Goal: Task Accomplishment & Management: Manage account settings

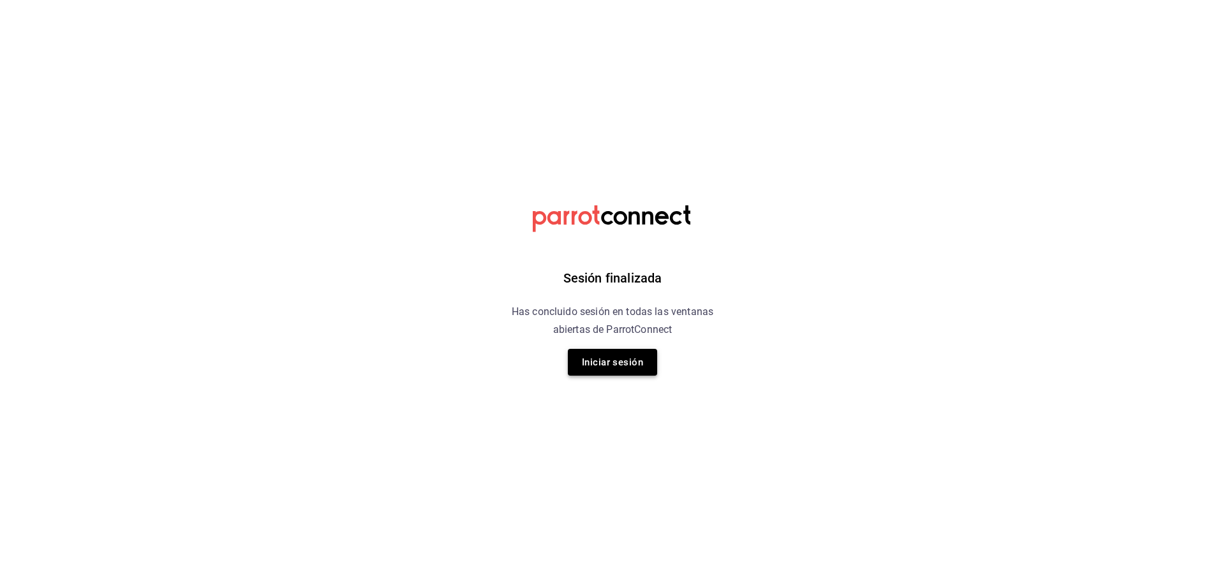
click at [605, 359] on button "Iniciar sesión" at bounding box center [612, 362] width 89 height 27
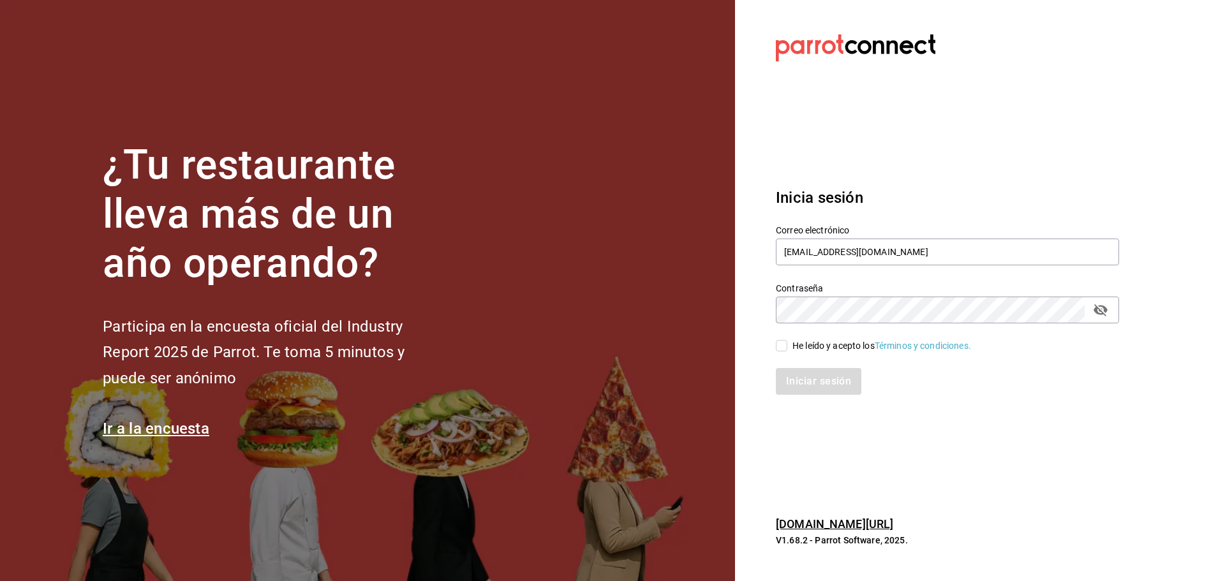
click at [801, 341] on div "He leído y acepto los Términos y condiciones." at bounding box center [882, 345] width 179 height 13
click at [787, 341] on input "He leído y acepto los Términos y condiciones." at bounding box center [781, 345] width 11 height 11
checkbox input "true"
click at [813, 375] on button "Iniciar sesión" at bounding box center [819, 381] width 87 height 27
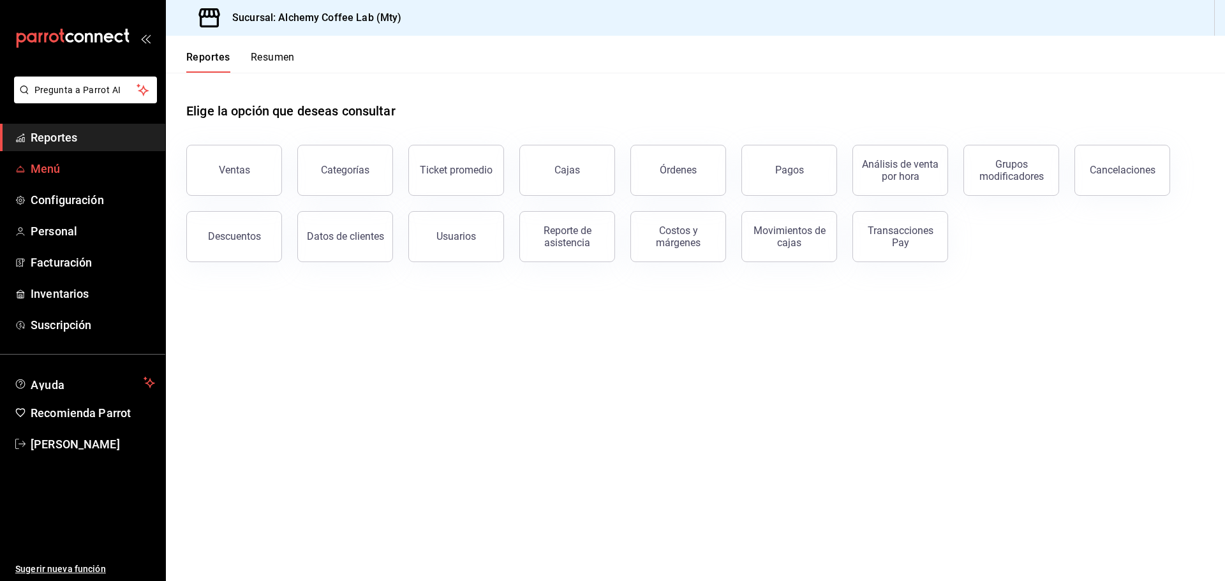
click at [100, 167] on span "Menú" at bounding box center [93, 168] width 124 height 17
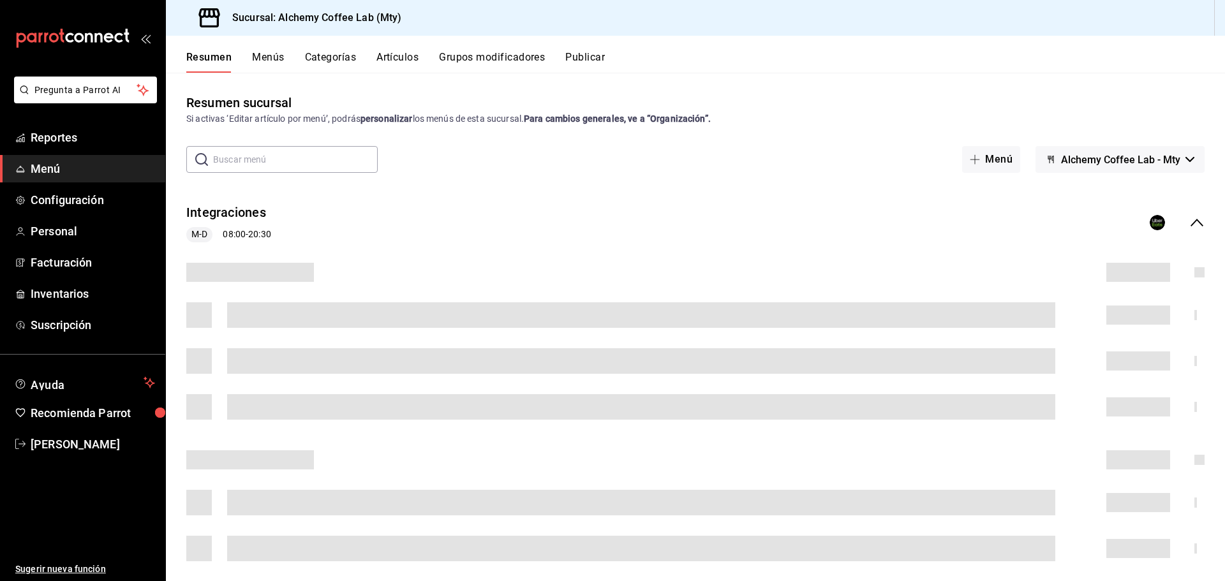
click at [317, 165] on input "text" at bounding box center [295, 160] width 165 height 26
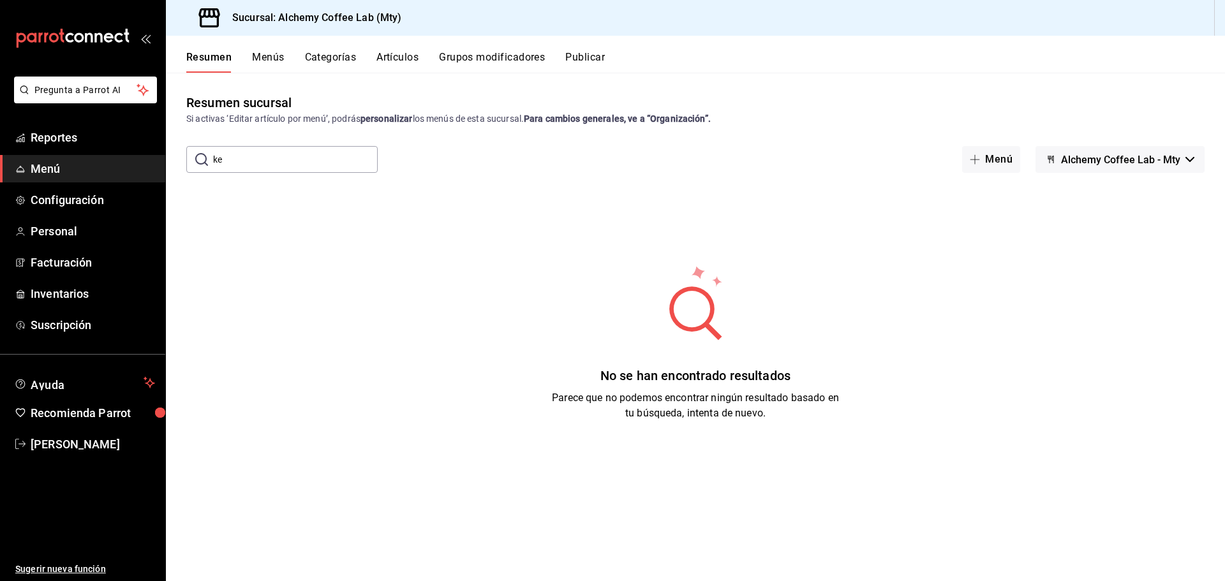
type input "k"
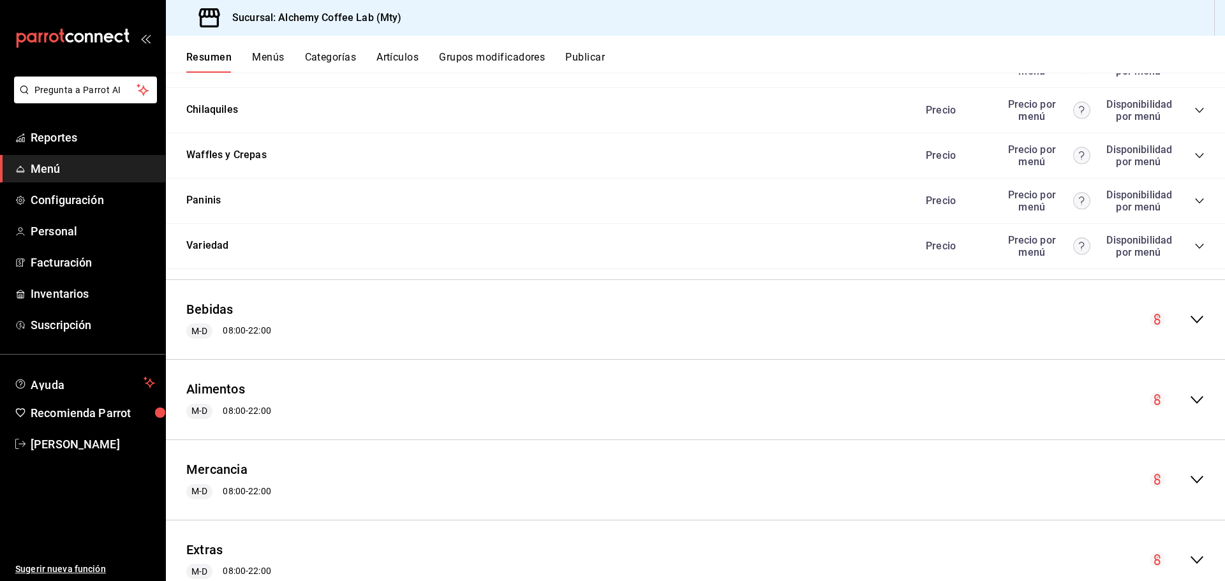
scroll to position [926, 0]
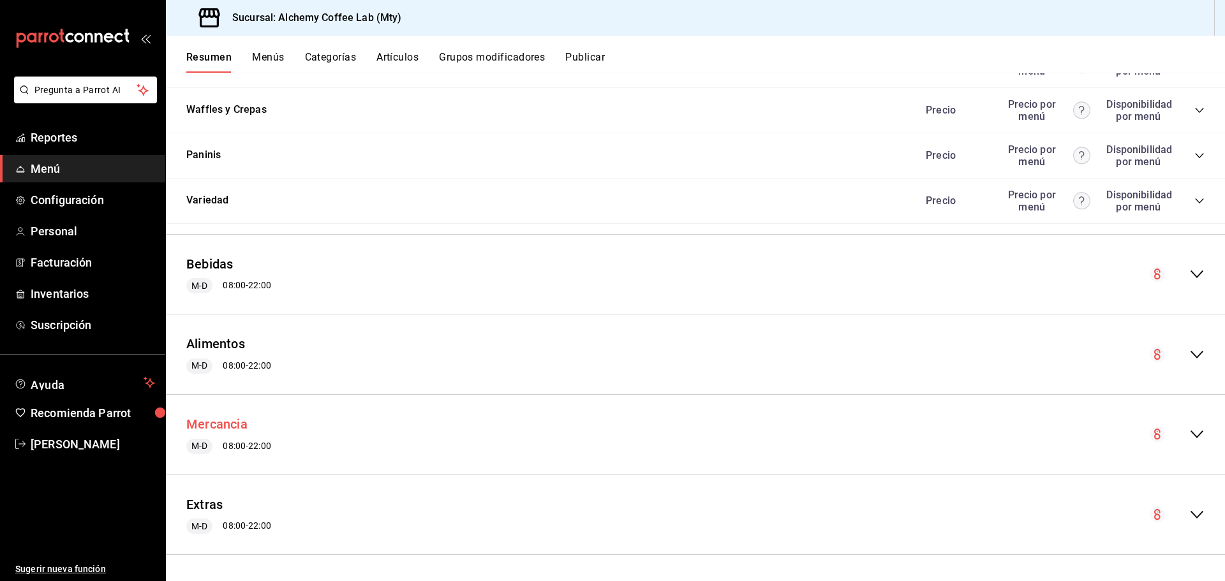
click at [220, 422] on button "Mercancia" at bounding box center [216, 424] width 61 height 19
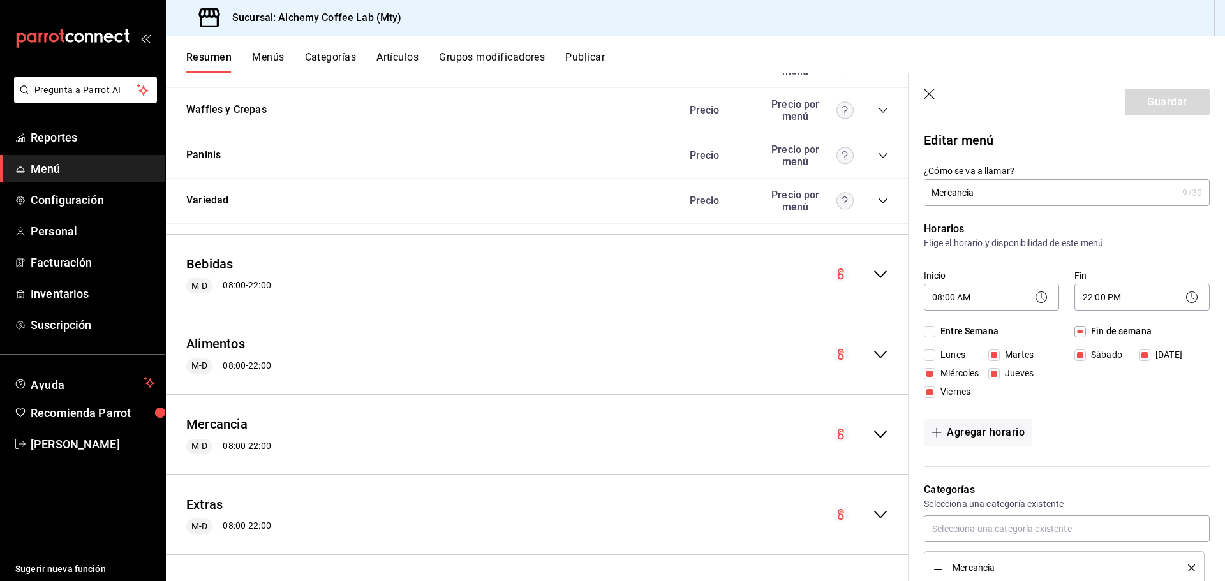
click at [873, 434] on icon "collapse-menu-row" at bounding box center [880, 434] width 15 height 15
click at [932, 96] on icon "button" at bounding box center [930, 95] width 13 height 13
checkbox input "false"
type input "1755617738239"
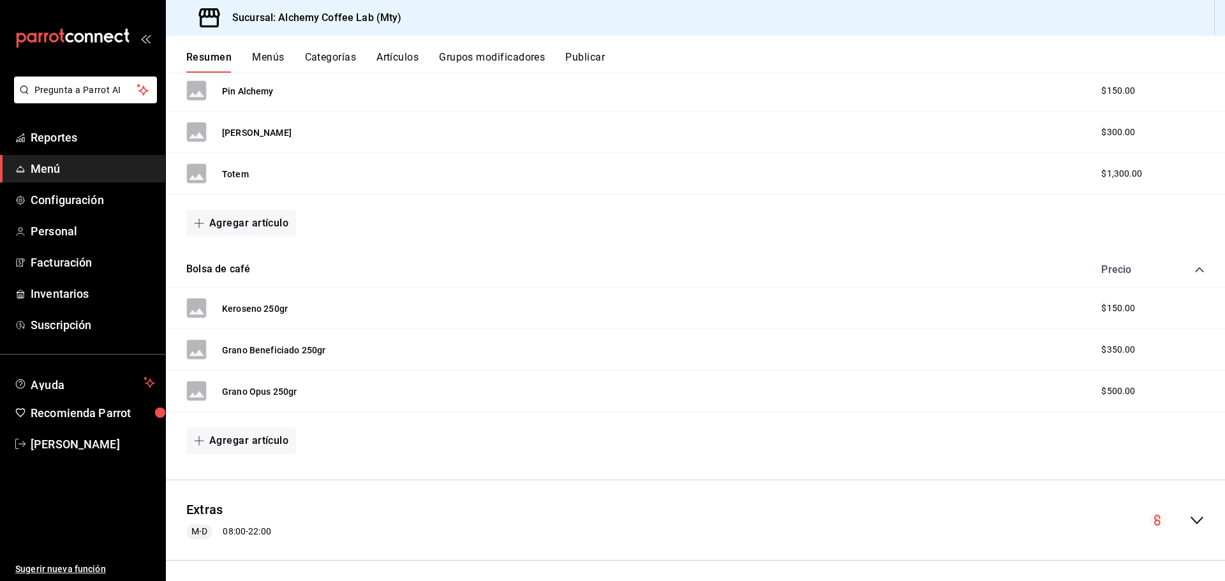
scroll to position [1481, 0]
